Goal: Information Seeking & Learning: Learn about a topic

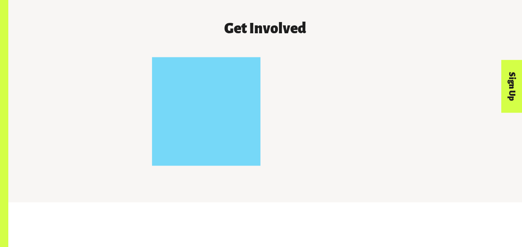
scroll to position [707, 0]
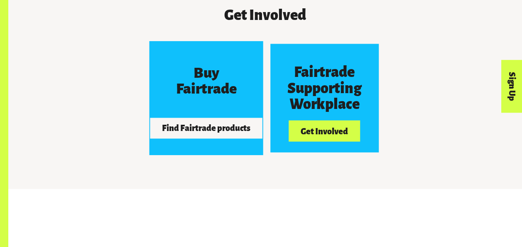
click at [225, 135] on button "Find Fairtrade products" at bounding box center [206, 127] width 112 height 21
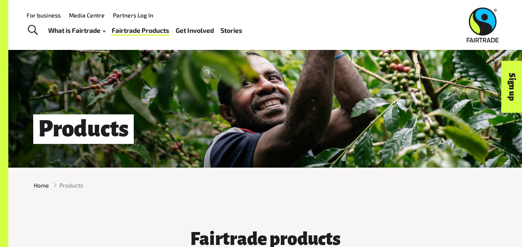
click at [72, 136] on h1 "Products" at bounding box center [83, 129] width 101 height 30
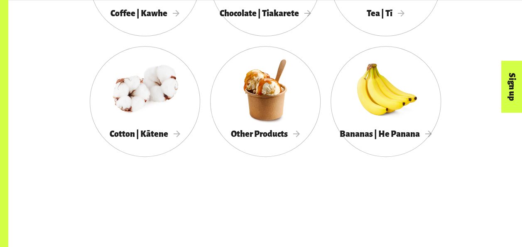
scroll to position [540, 0]
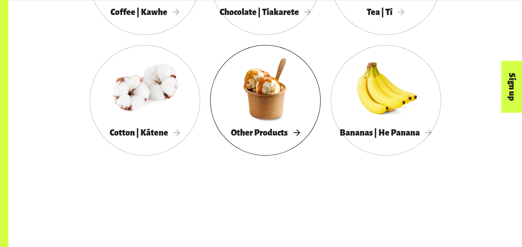
click at [249, 117] on div at bounding box center [265, 88] width 111 height 72
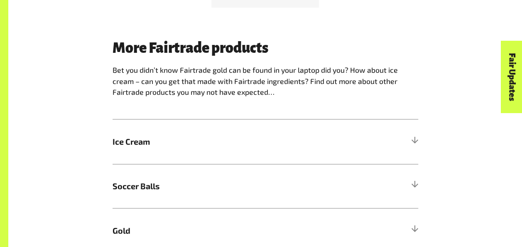
scroll to position [623, 0]
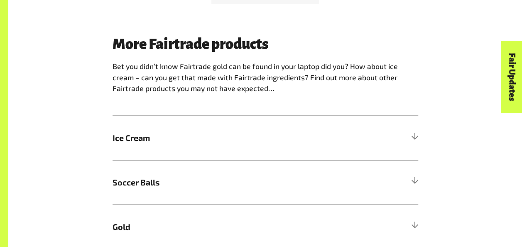
click at [151, 140] on span "Ice Cream" at bounding box center [227, 138] width 229 height 12
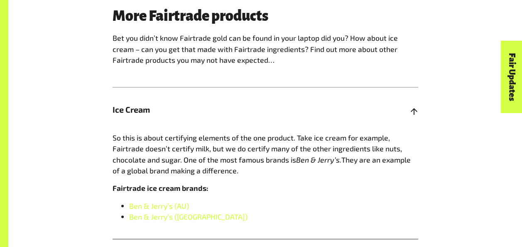
scroll to position [665, 0]
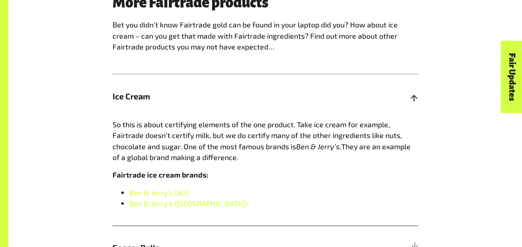
click at [142, 99] on span "Ice Cream" at bounding box center [227, 96] width 229 height 12
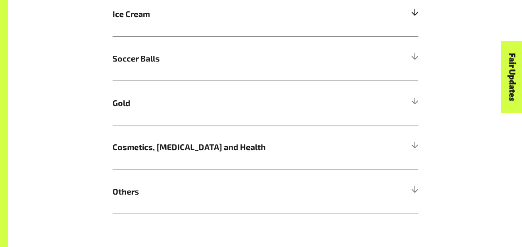
scroll to position [748, 0]
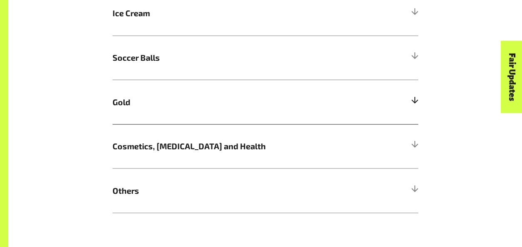
click at [130, 106] on span "Gold" at bounding box center [227, 102] width 229 height 12
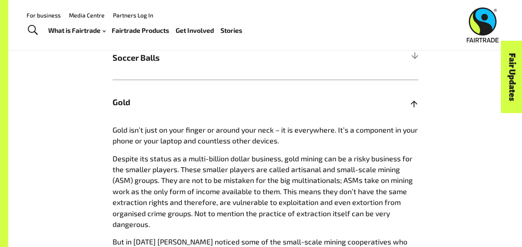
click at [127, 105] on span "Gold" at bounding box center [227, 102] width 229 height 12
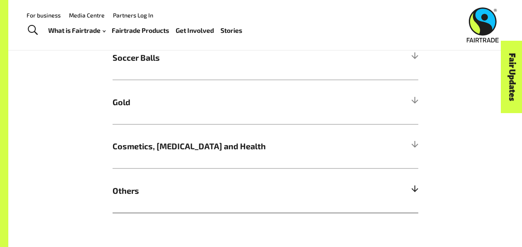
click at [128, 191] on span "Others" at bounding box center [227, 190] width 229 height 12
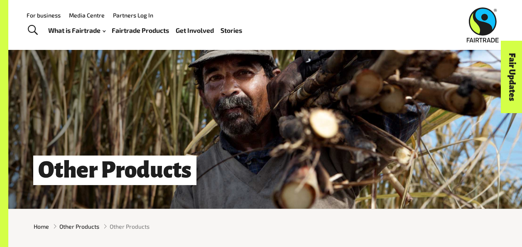
scroll to position [0, 0]
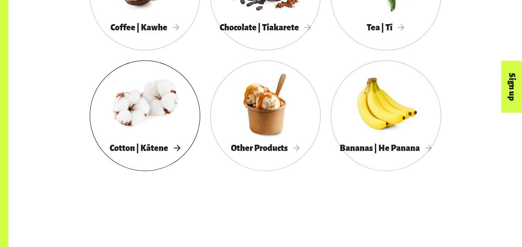
scroll to position [540, 0]
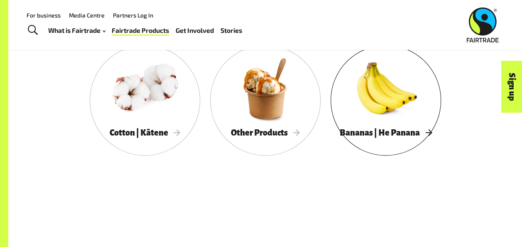
click at [376, 107] on div at bounding box center [386, 88] width 111 height 72
